Goal: Task Accomplishment & Management: Use online tool/utility

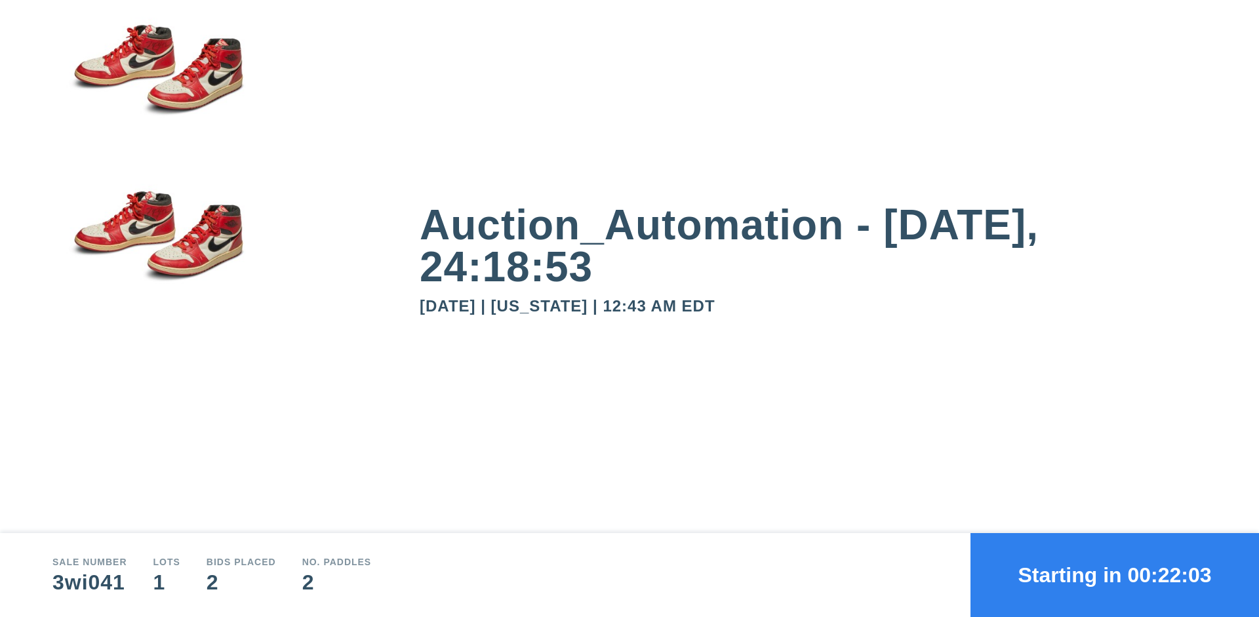
click at [1115, 575] on button "Starting in 00:22:03" at bounding box center [1115, 575] width 289 height 84
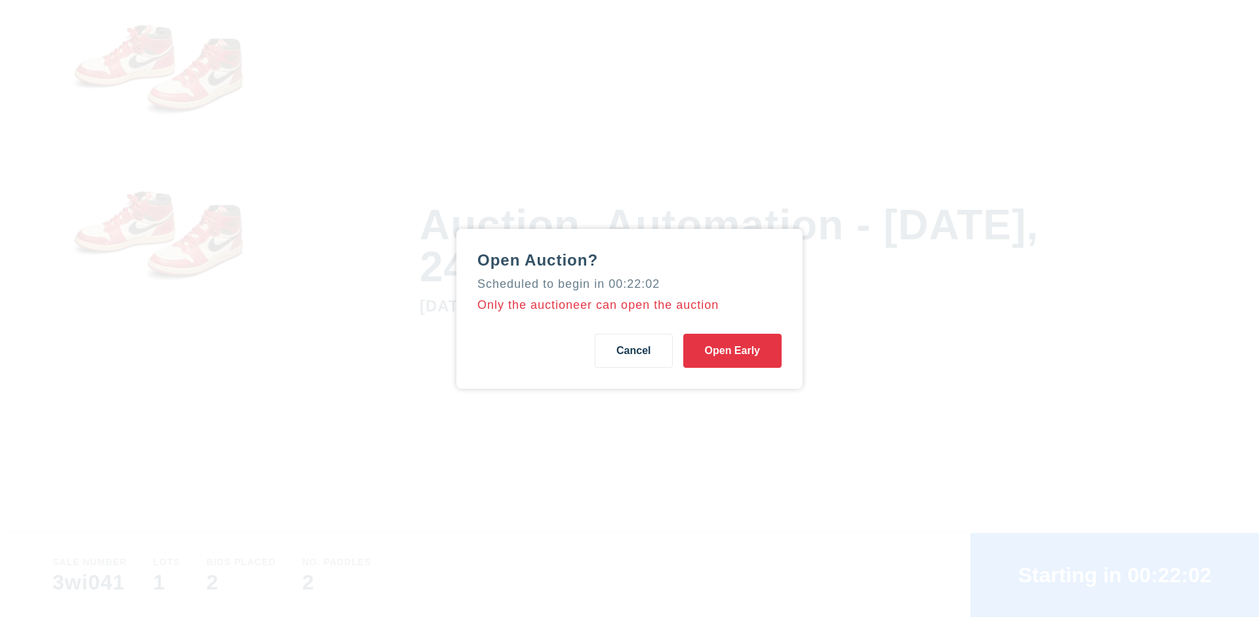
click at [733, 350] on button "Open Early" at bounding box center [732, 351] width 98 height 34
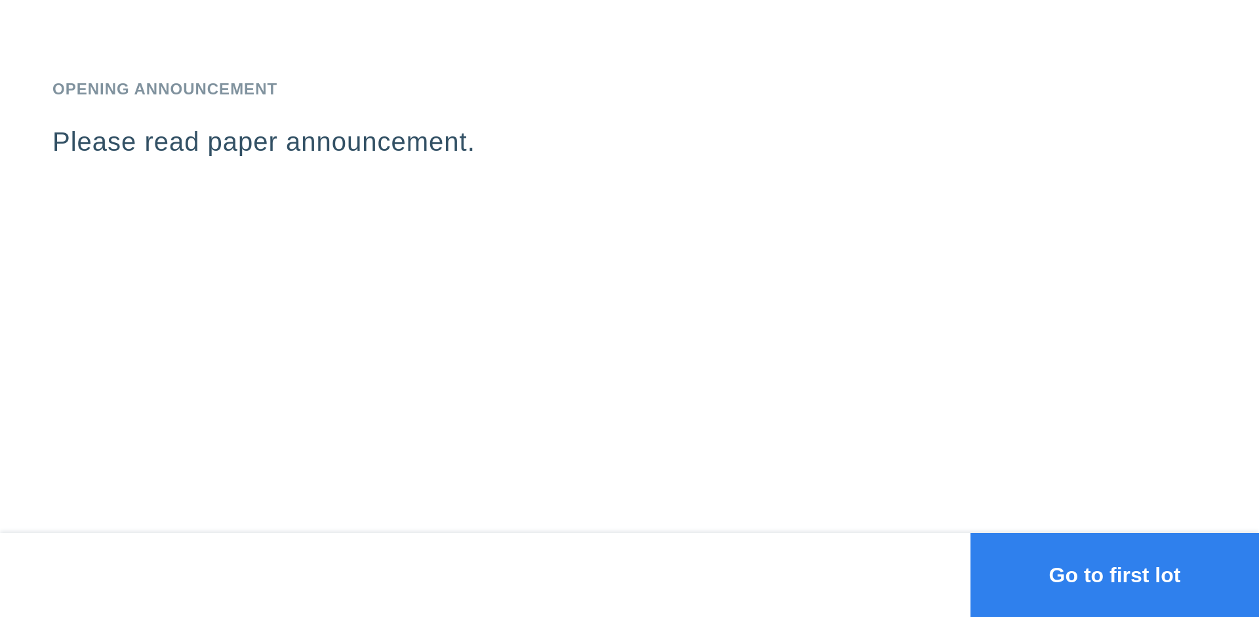
click at [1115, 575] on button "Go to first lot" at bounding box center [1115, 575] width 289 height 84
